Goal: Share content

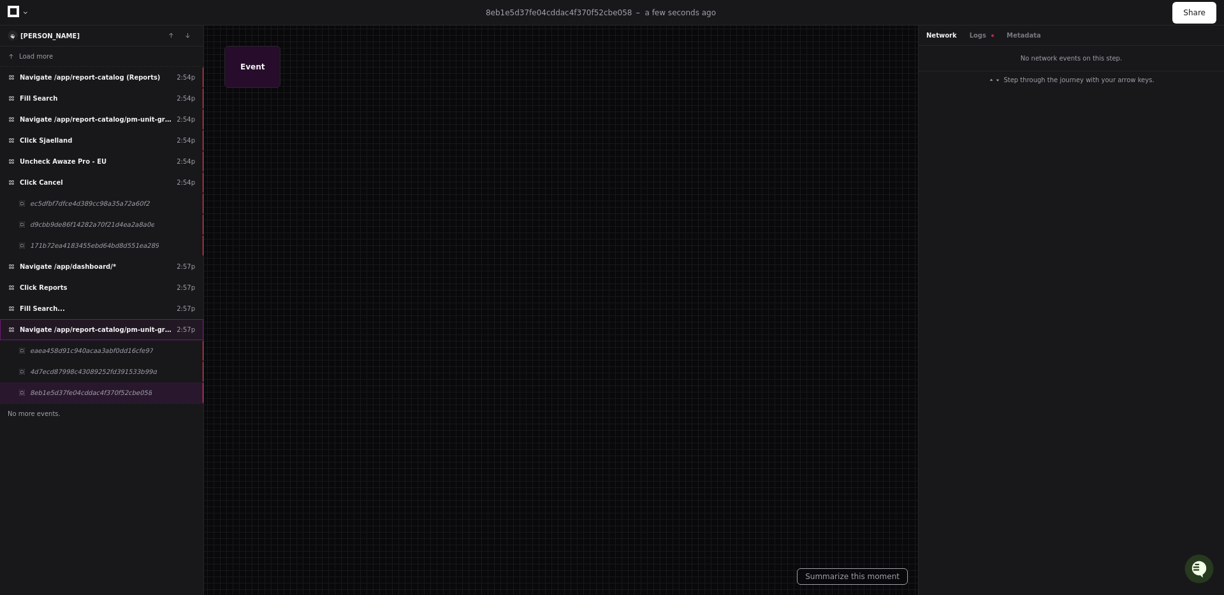
click at [71, 330] on span "Navigate /app/report-catalog/pm-unit-grouping-marketingsources-aggregate" at bounding box center [96, 330] width 152 height 10
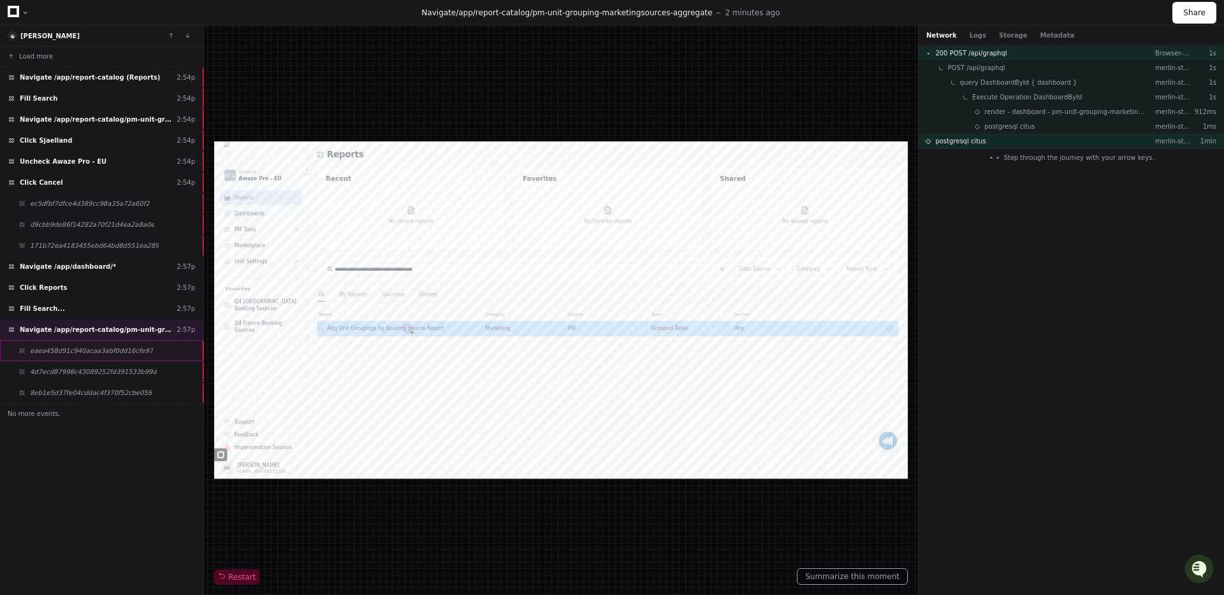
click at [67, 347] on span "eaea458d91c940acaa3abf0dd16cfe97" at bounding box center [91, 351] width 123 height 10
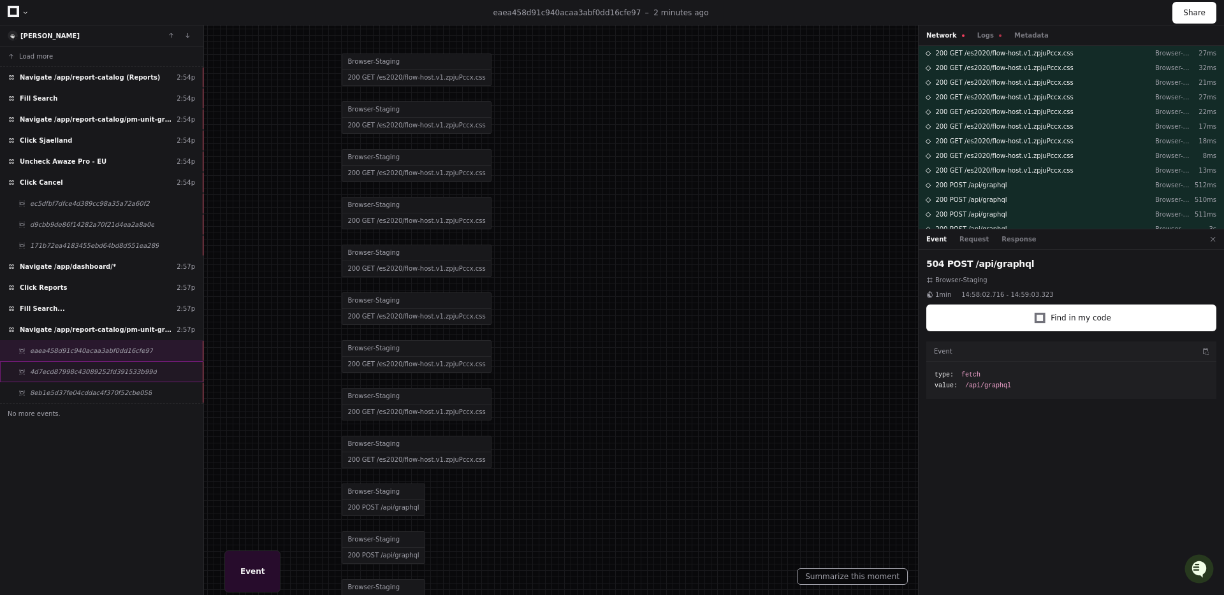
click at [70, 369] on span "4d7ecd87998c43089252fd391533b99d" at bounding box center [93, 372] width 127 height 10
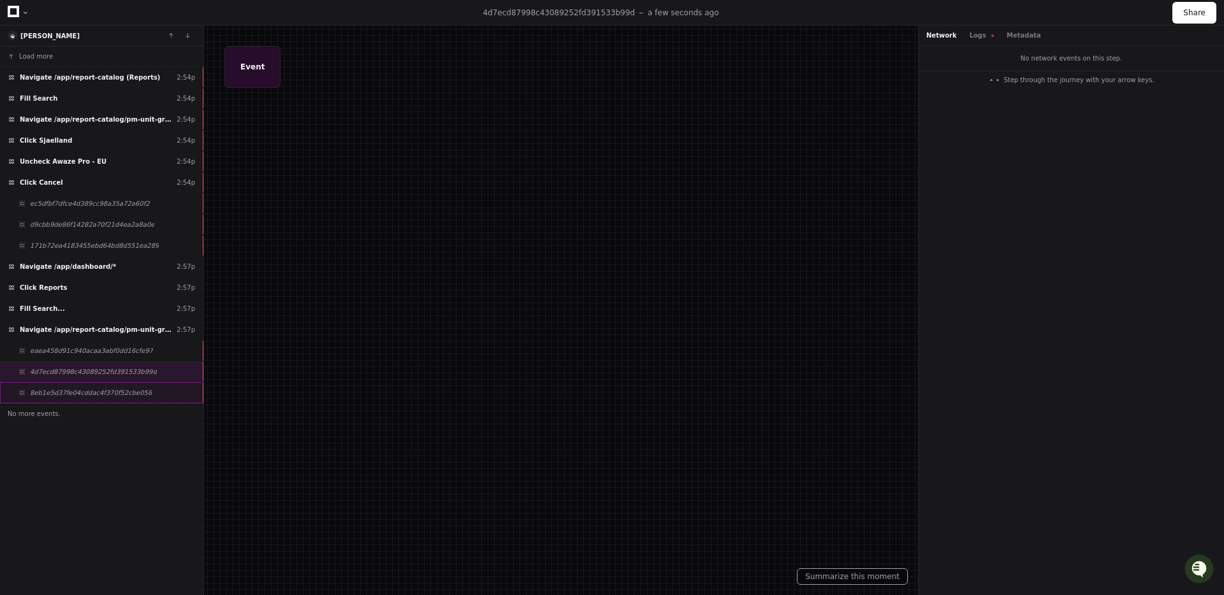
click at [85, 402] on div "8eb1e5d37fe04cddac4f370f52cbe058" at bounding box center [101, 392] width 203 height 21
click at [981, 36] on button "Logs" at bounding box center [981, 36] width 24 height 10
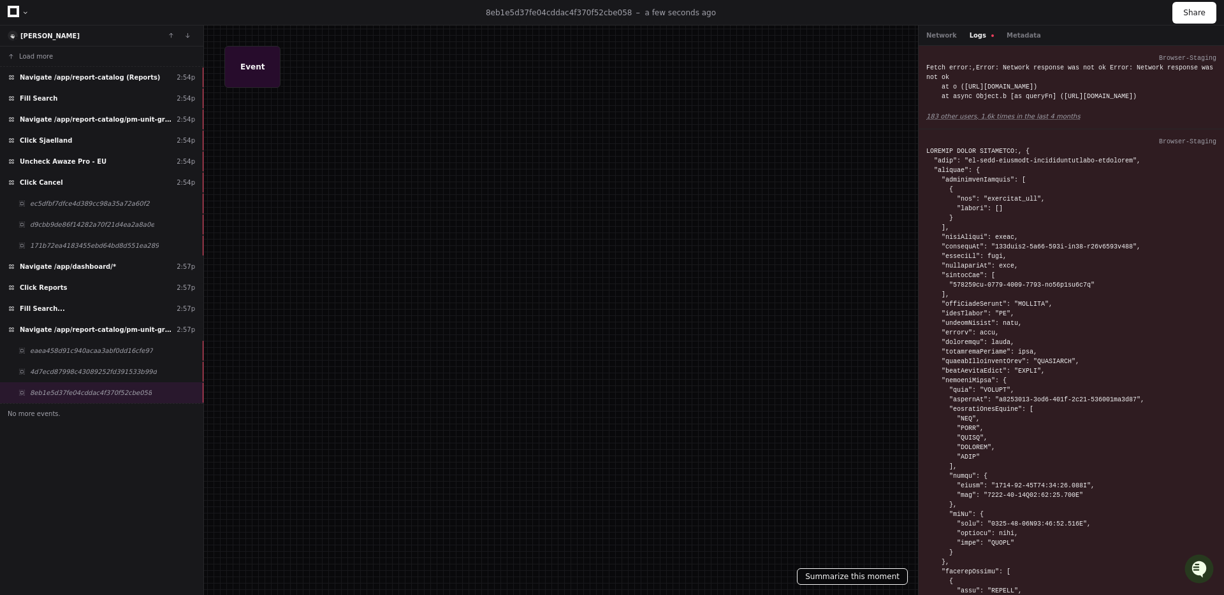
click at [838, 577] on button "Summarize this moment" at bounding box center [852, 577] width 111 height 17
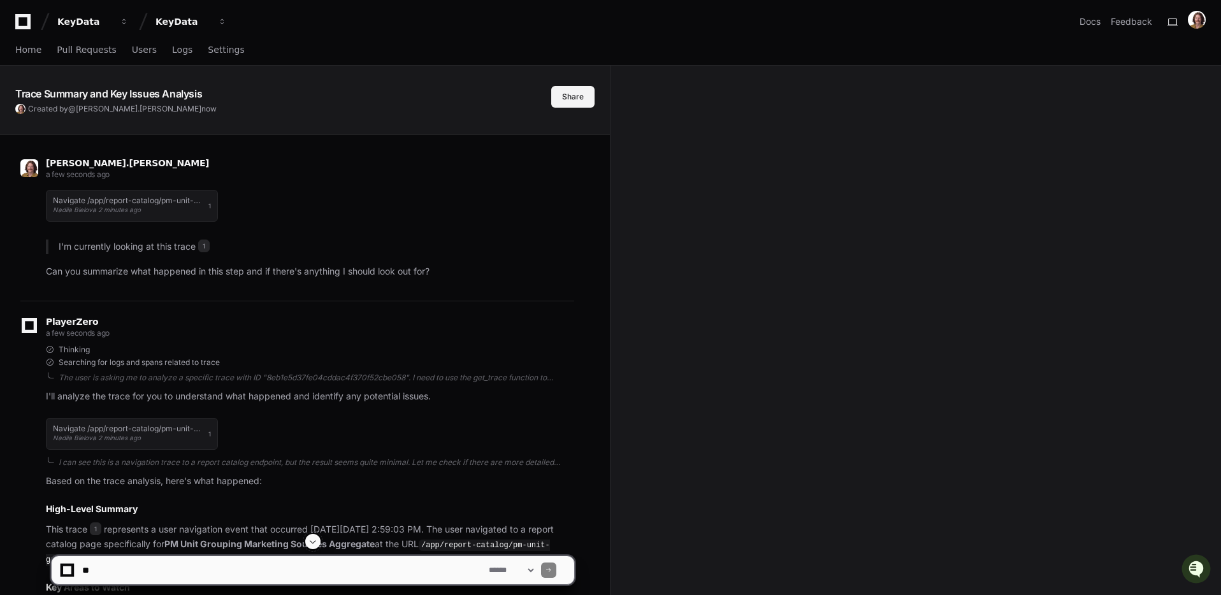
click at [567, 98] on button "Share" at bounding box center [572, 97] width 43 height 22
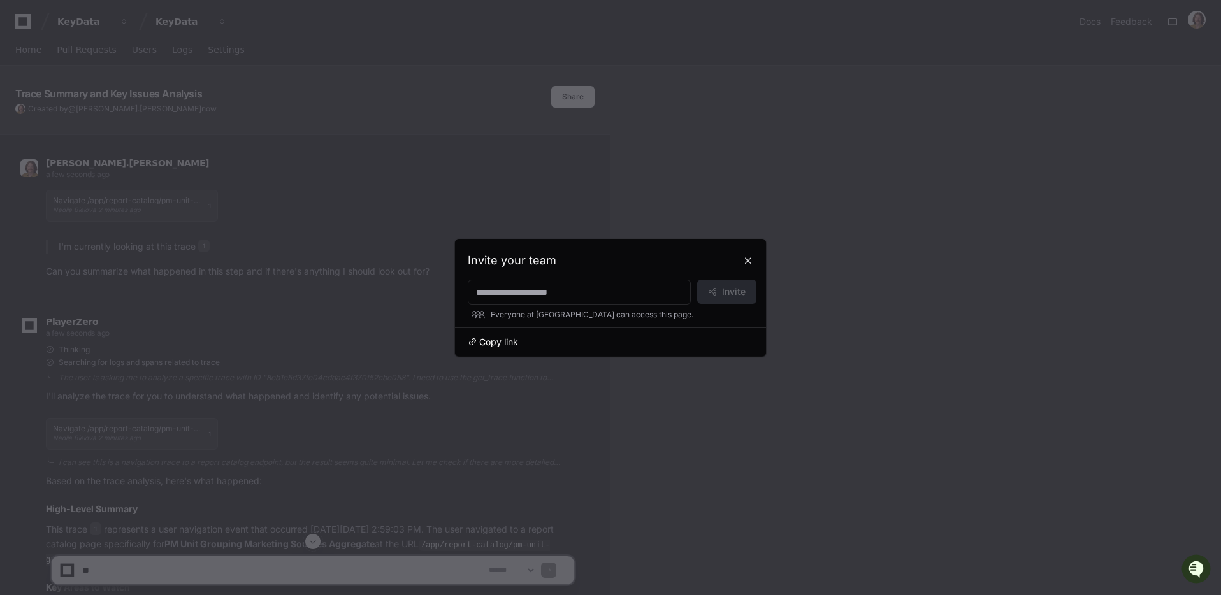
click at [504, 344] on span "Copy link" at bounding box center [498, 342] width 39 height 13
drag, startPoint x: 748, startPoint y: 264, endPoint x: 703, endPoint y: 275, distance: 46.1
click at [748, 264] on button at bounding box center [748, 260] width 20 height 20
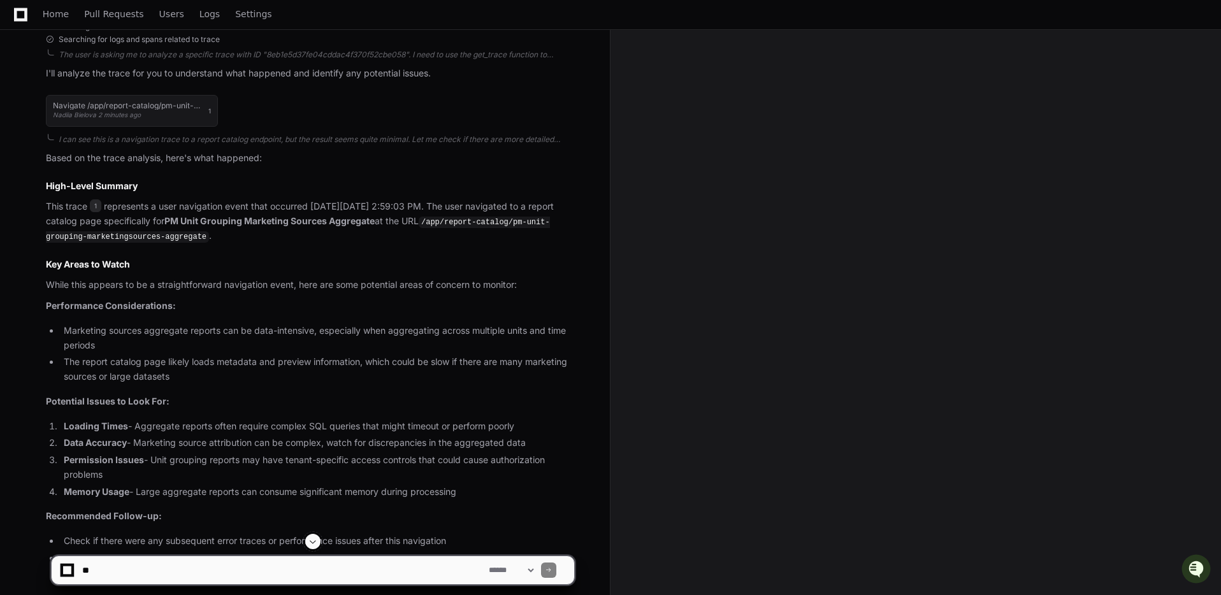
scroll to position [329, 0]
